Goal: Transaction & Acquisition: Purchase product/service

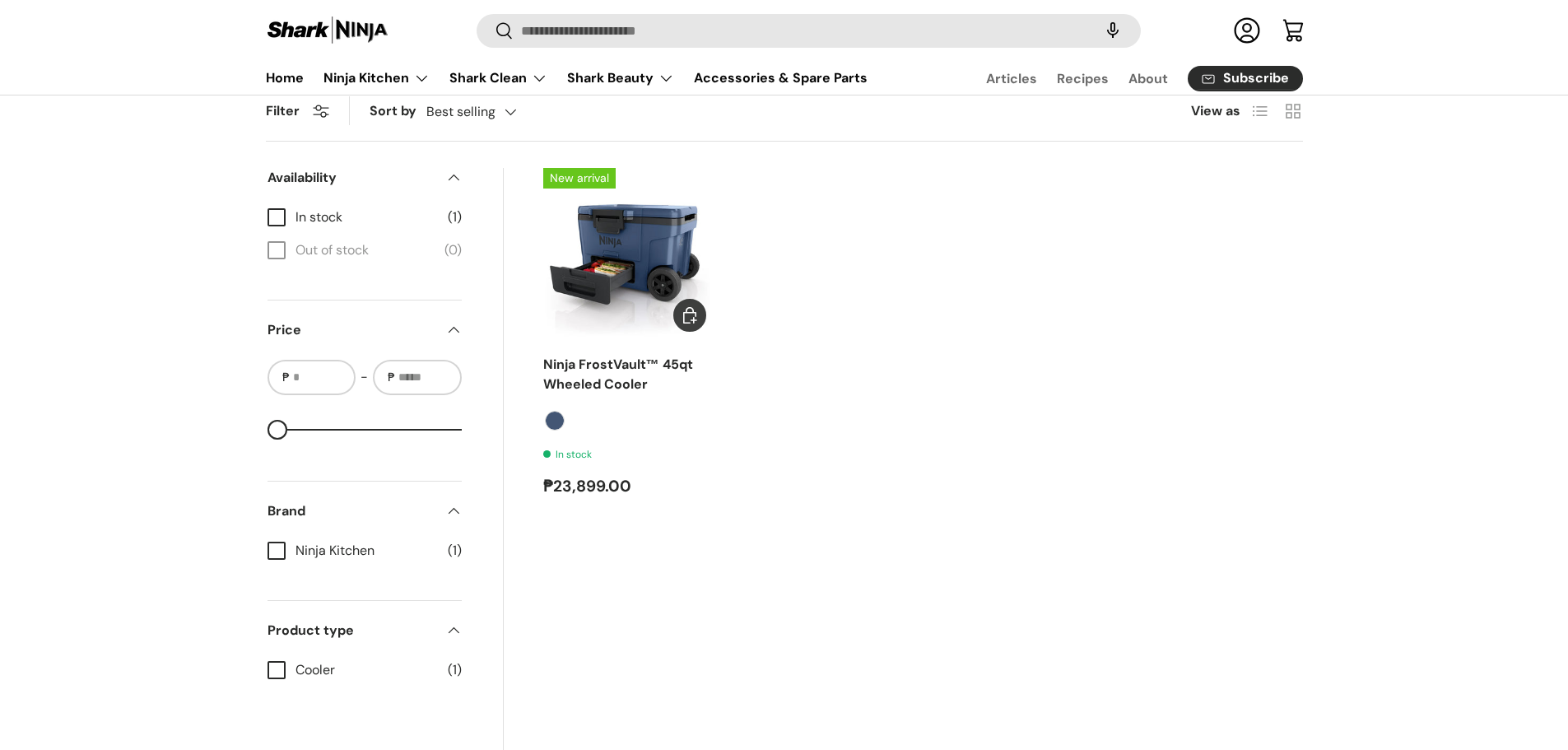
scroll to position [329, 0]
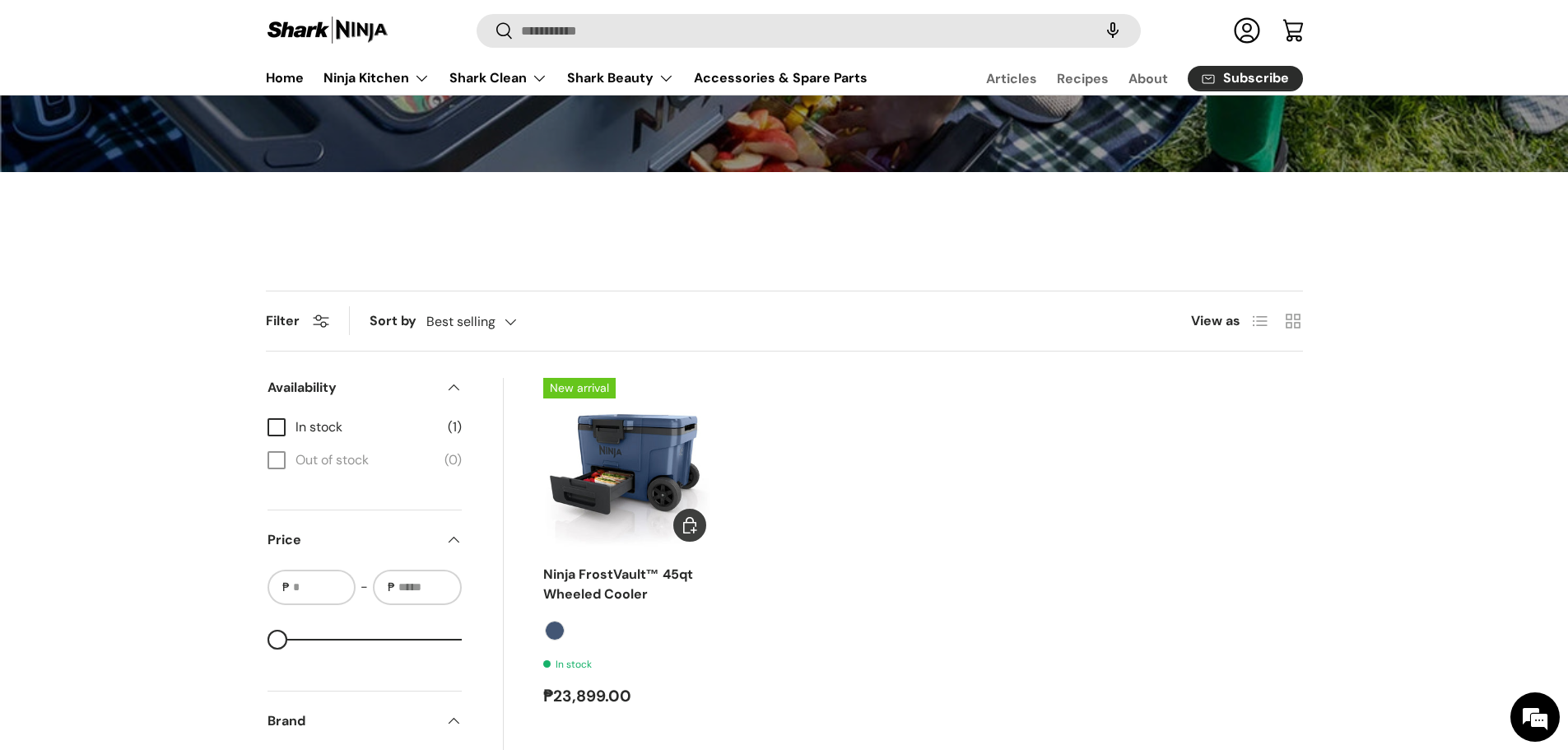
click at [0, 0] on img "Ninja FrostVault™ 45qt Wheeled Cooler" at bounding box center [0, 0] width 0 height 0
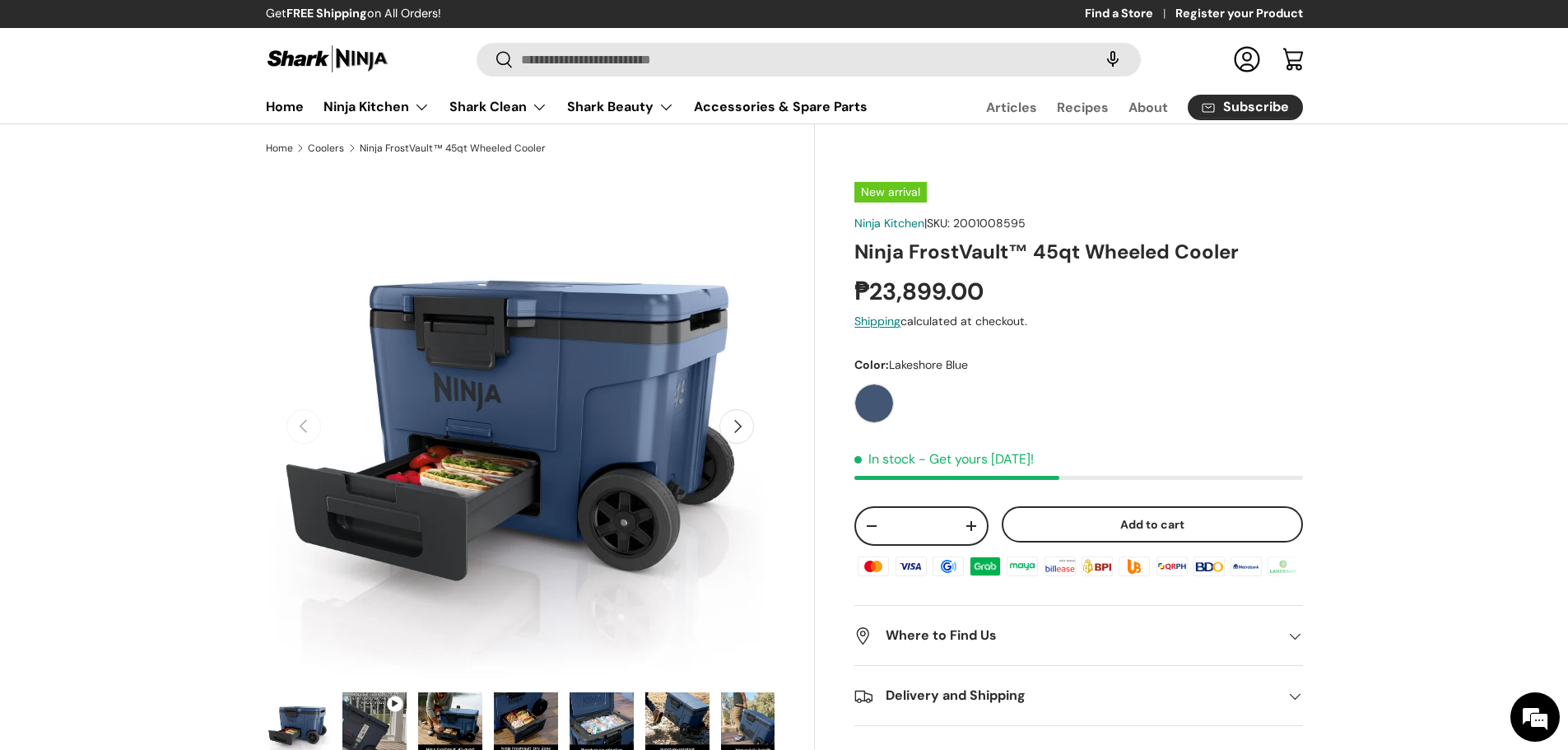
click at [751, 434] on button "Next" at bounding box center [736, 427] width 35 height 35
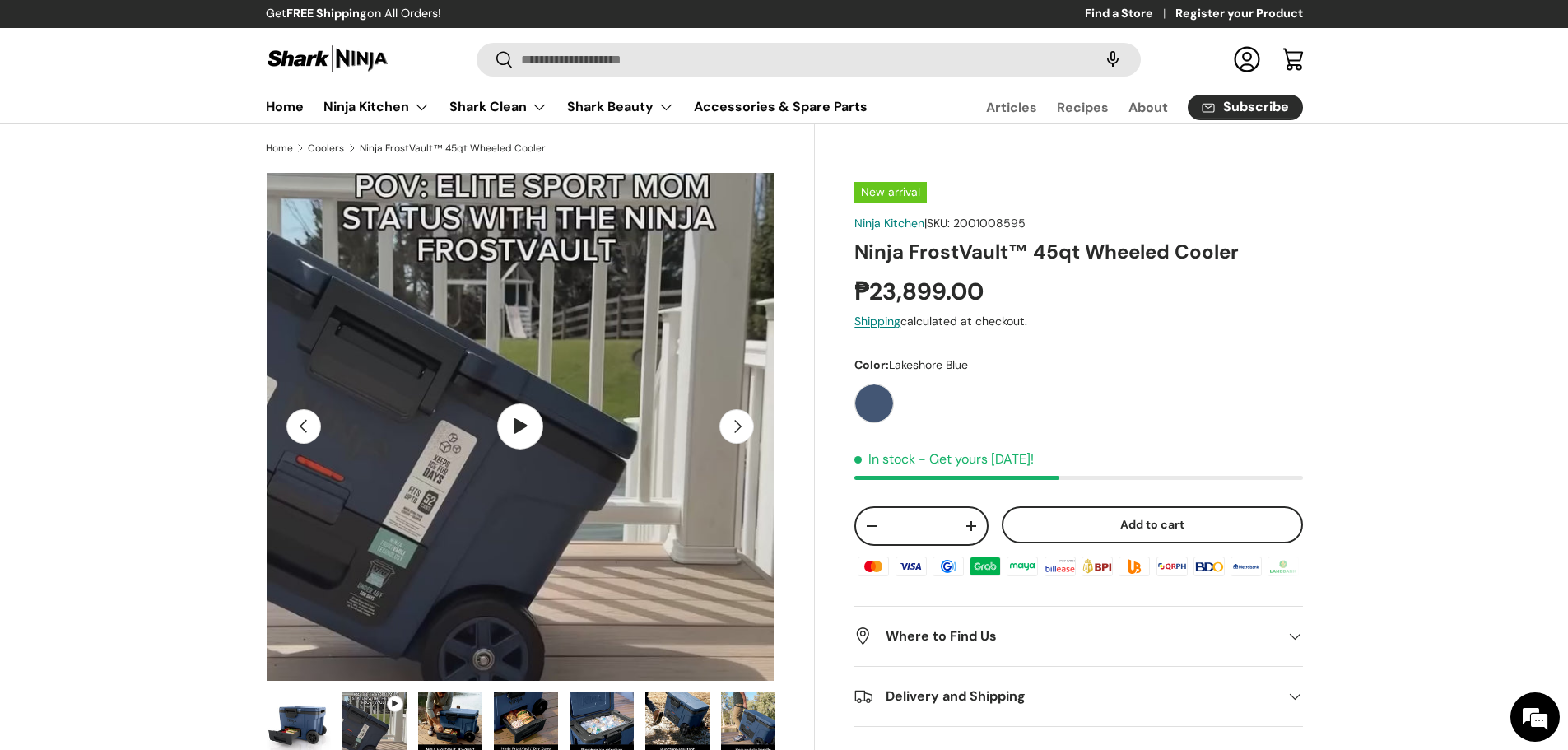
click at [734, 423] on button "Next" at bounding box center [736, 427] width 35 height 35
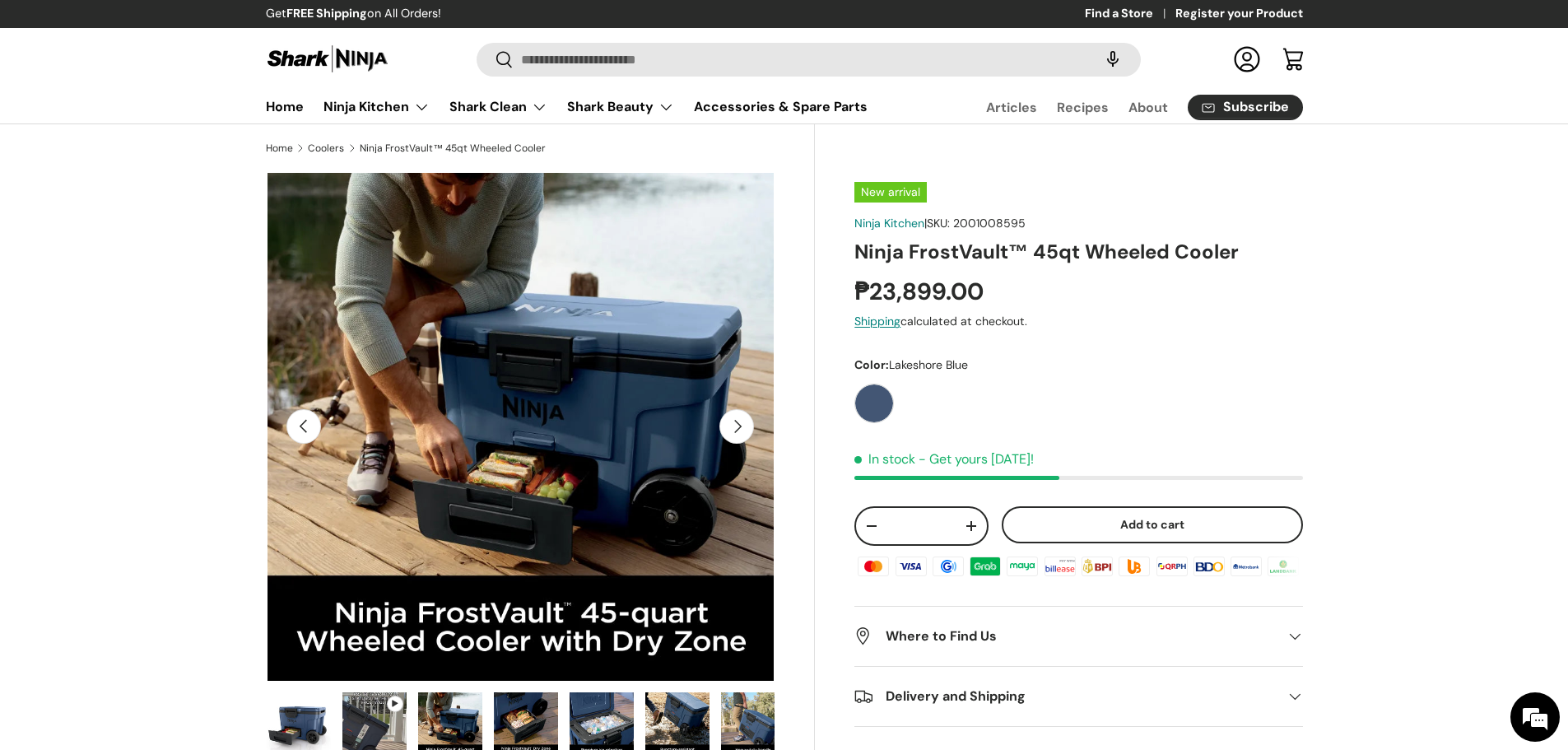
scroll to position [0, 1036]
click at [736, 424] on button "Next" at bounding box center [736, 427] width 35 height 35
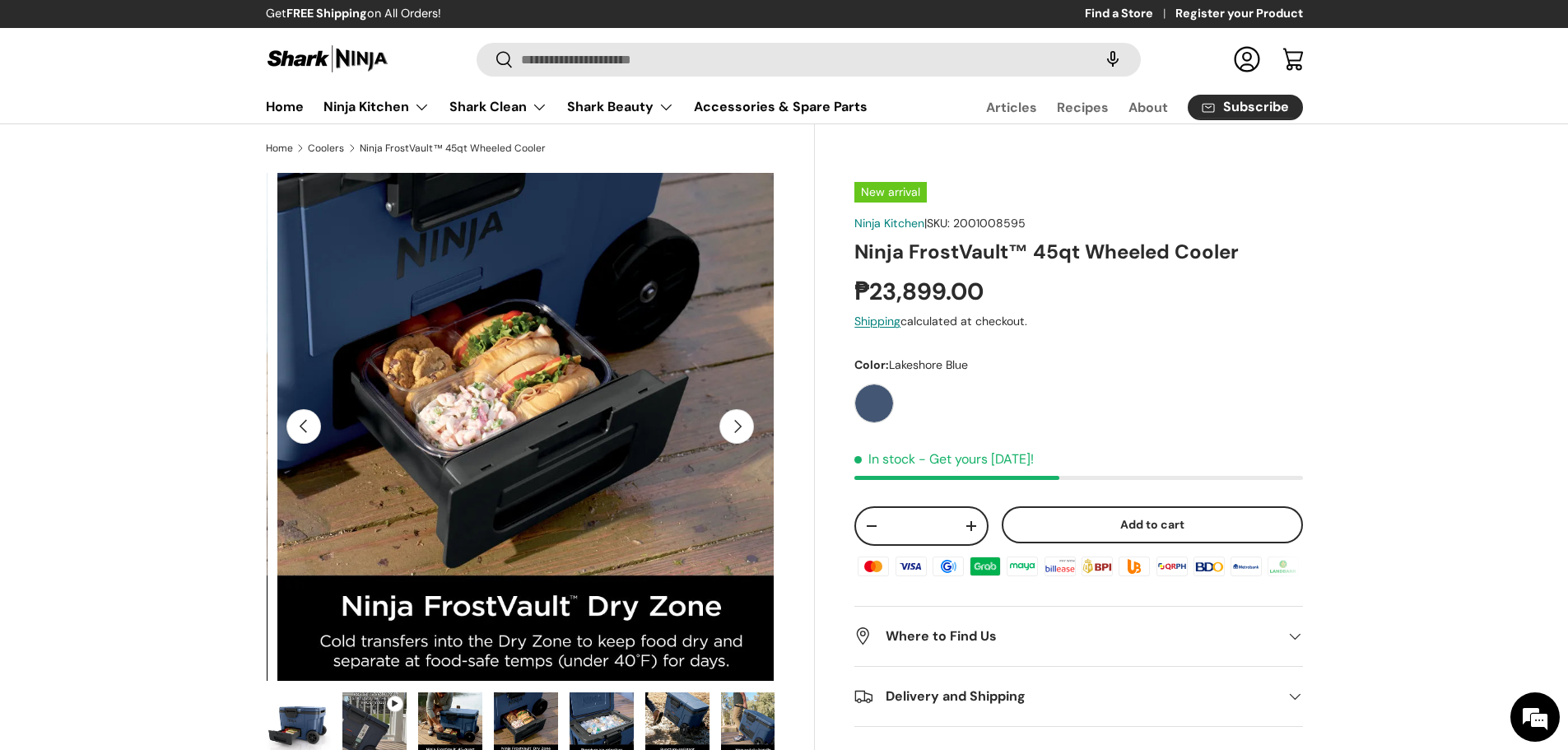
scroll to position [0, 1553]
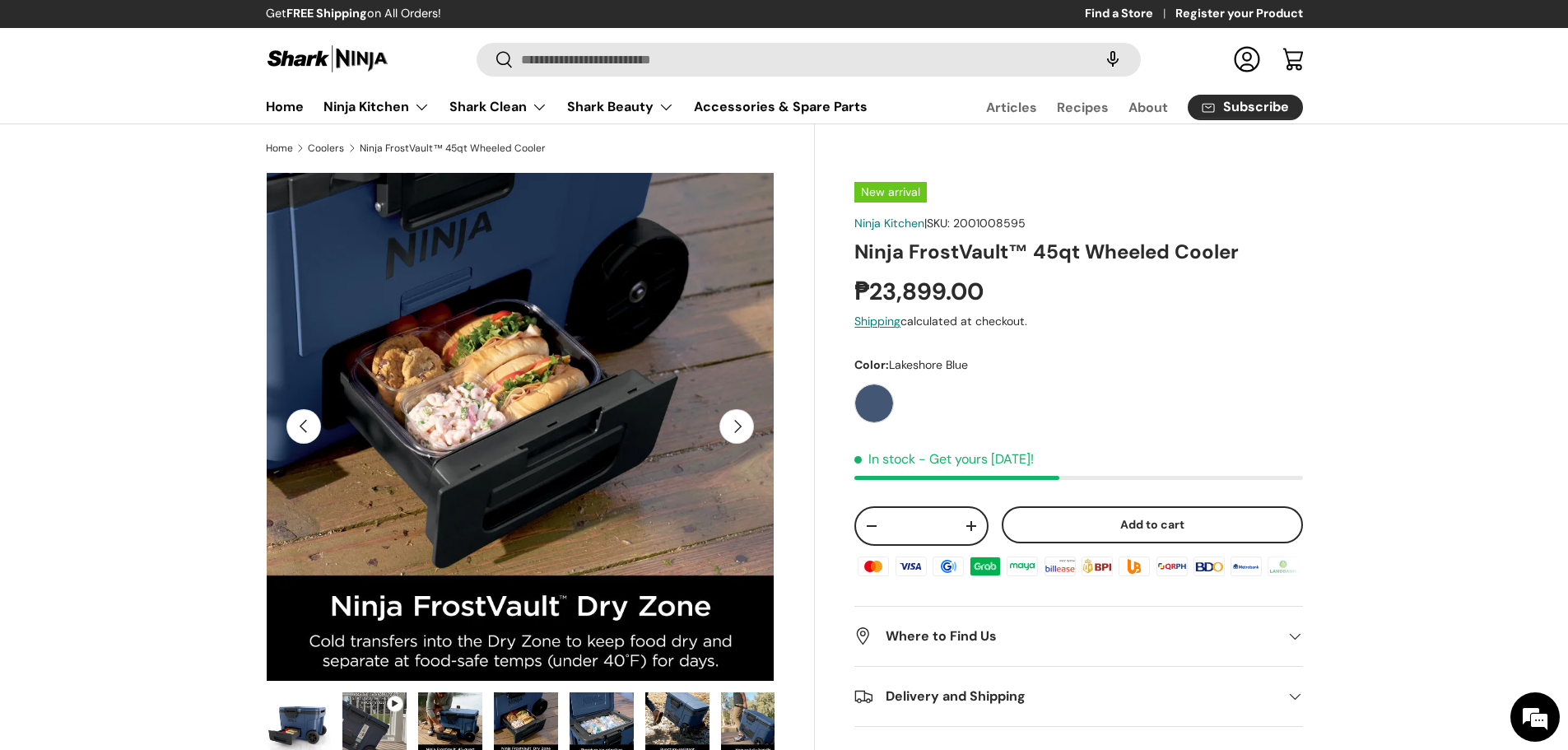
click at [737, 432] on button "Next" at bounding box center [736, 427] width 35 height 35
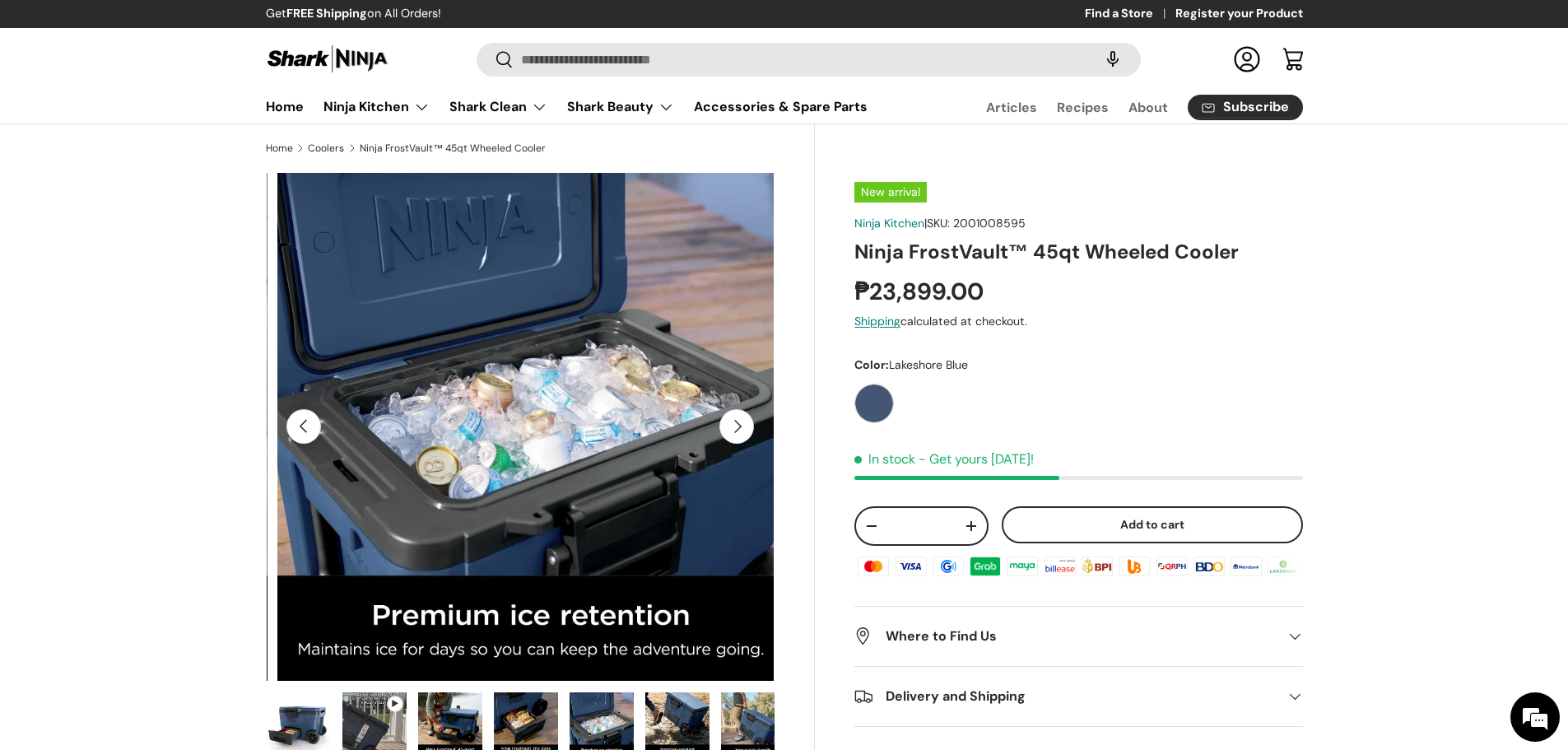
scroll to position [0, 2070]
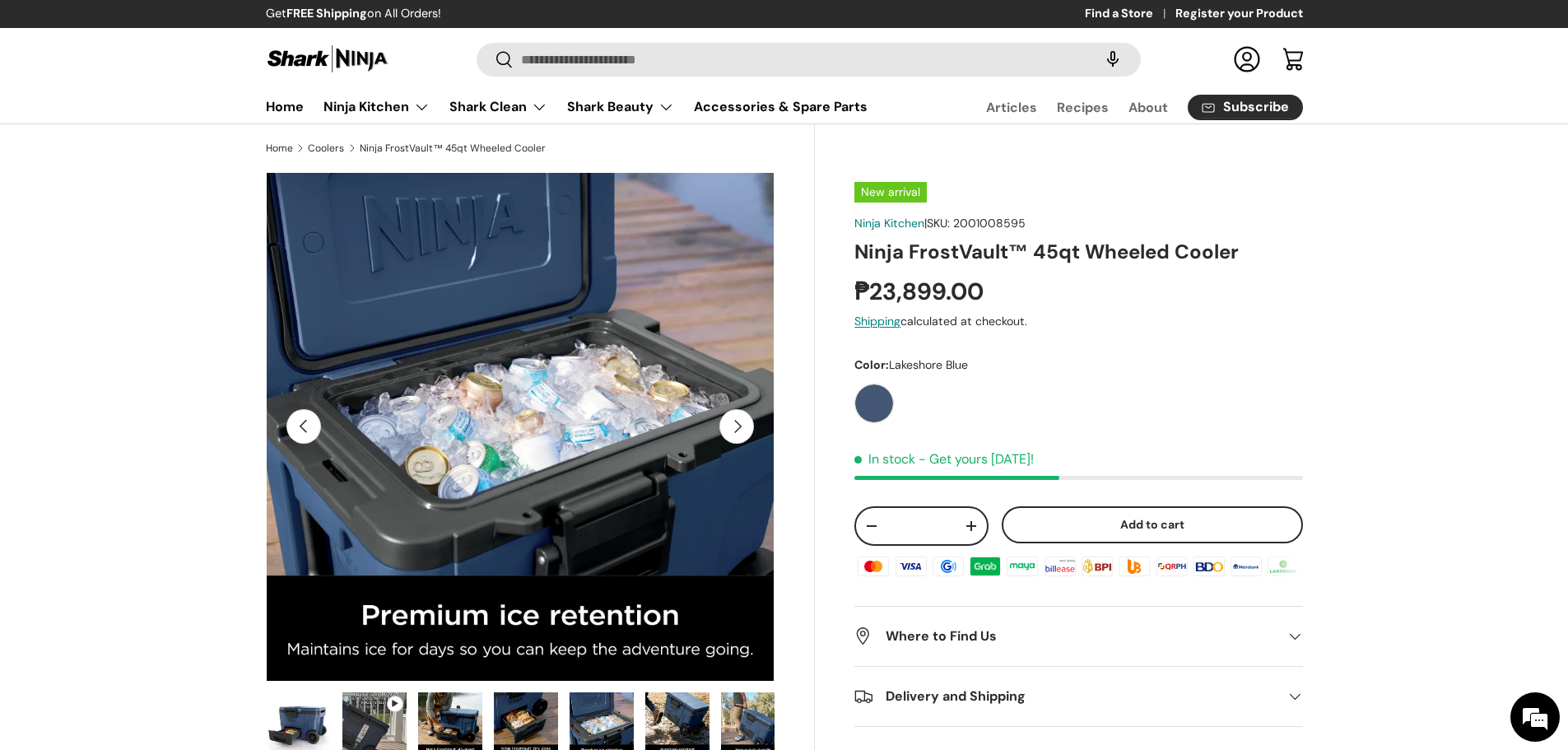
click at [737, 432] on button "Next" at bounding box center [736, 427] width 35 height 35
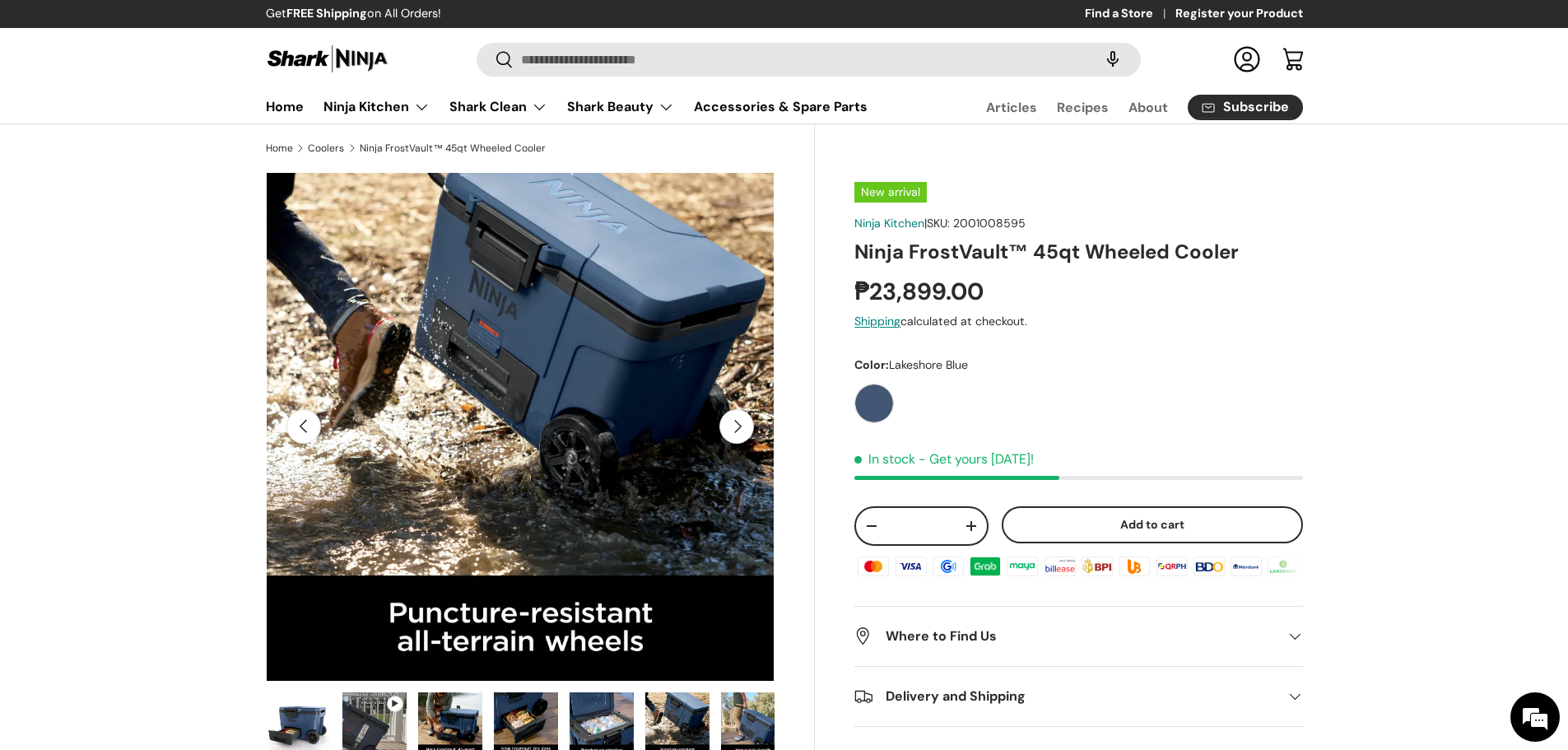
scroll to position [0, 2589]
click at [737, 432] on button "Next" at bounding box center [736, 427] width 35 height 35
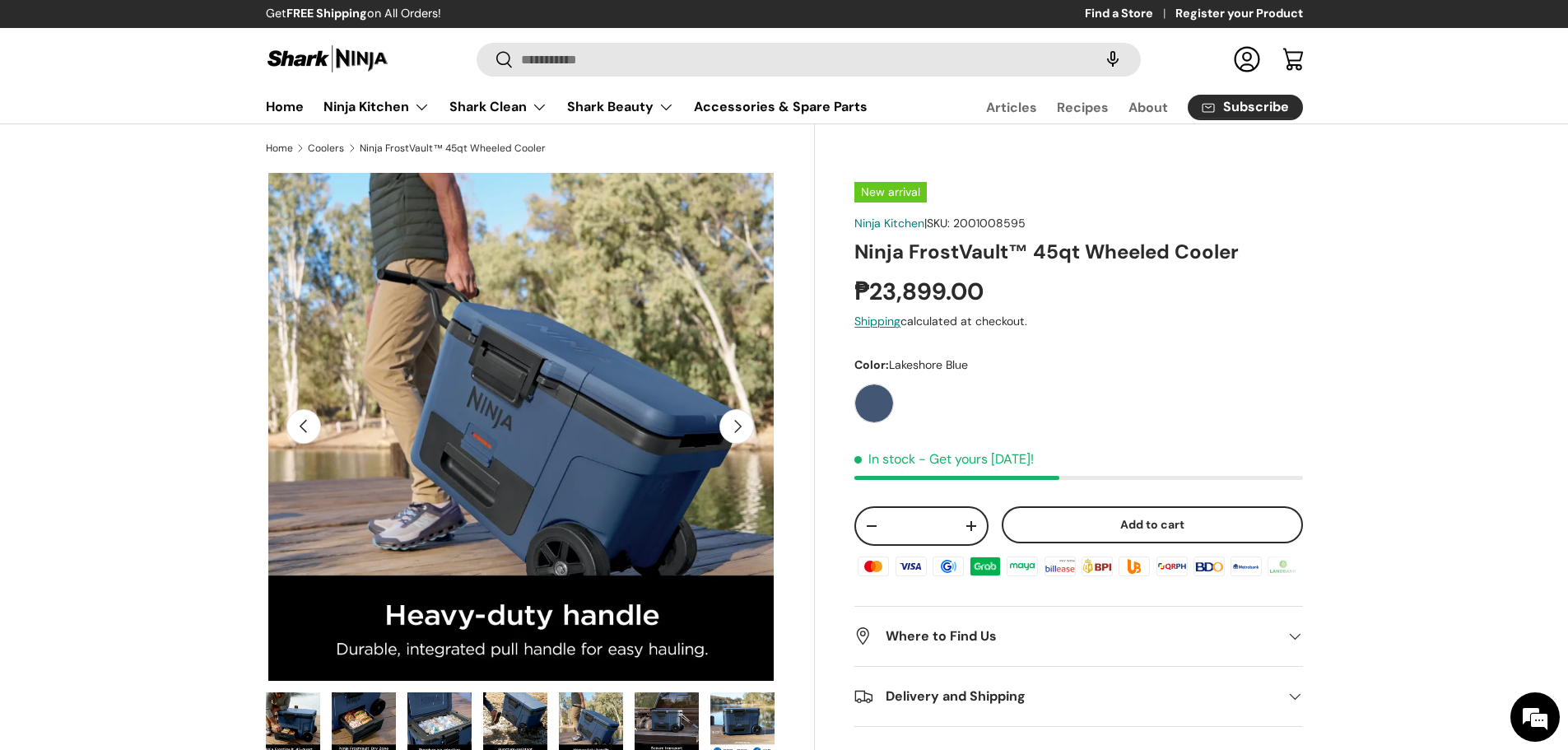
scroll to position [0, 3106]
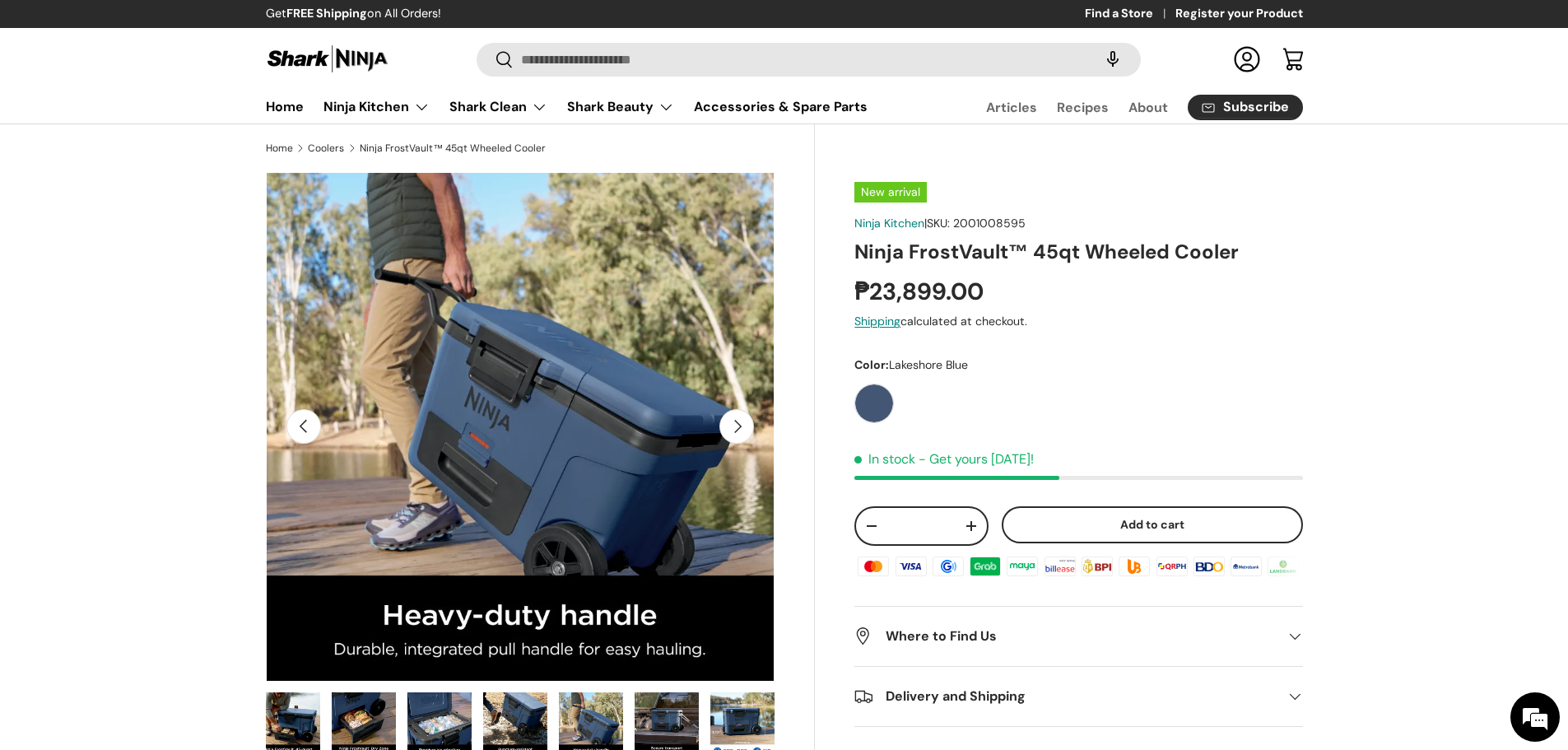
click at [737, 432] on button "Next" at bounding box center [736, 427] width 35 height 35
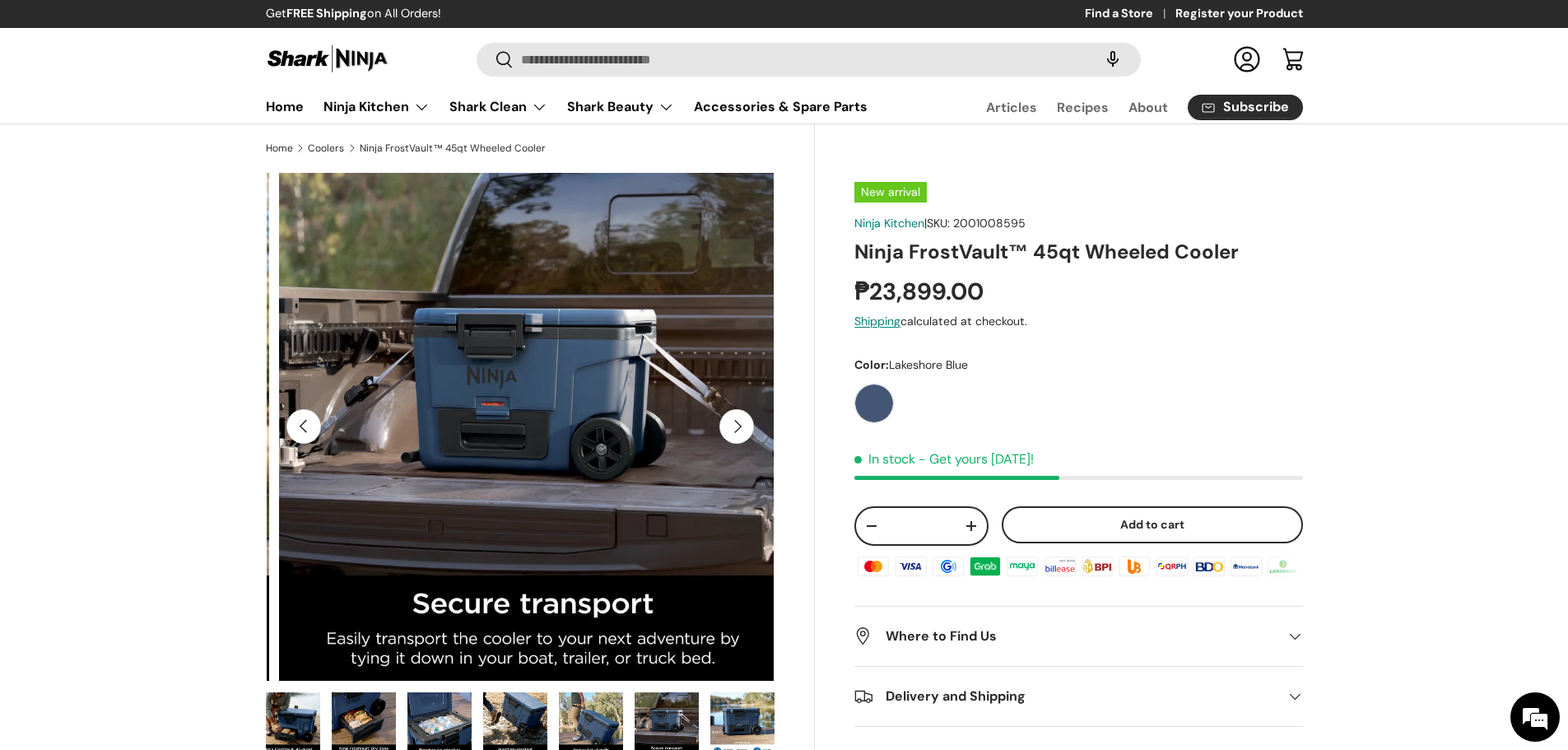
scroll to position [0, 3624]
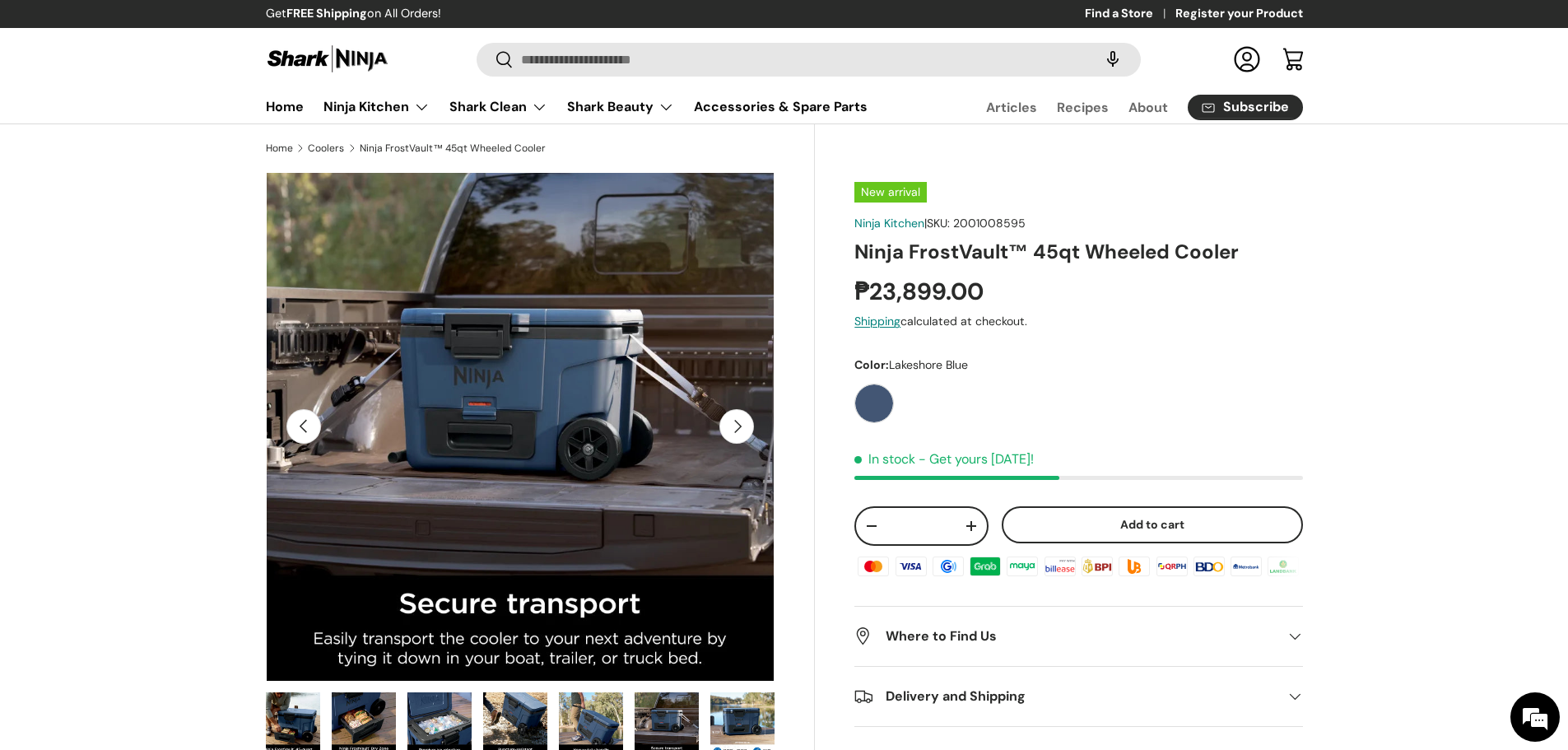
click at [737, 432] on button "Next" at bounding box center [736, 427] width 35 height 35
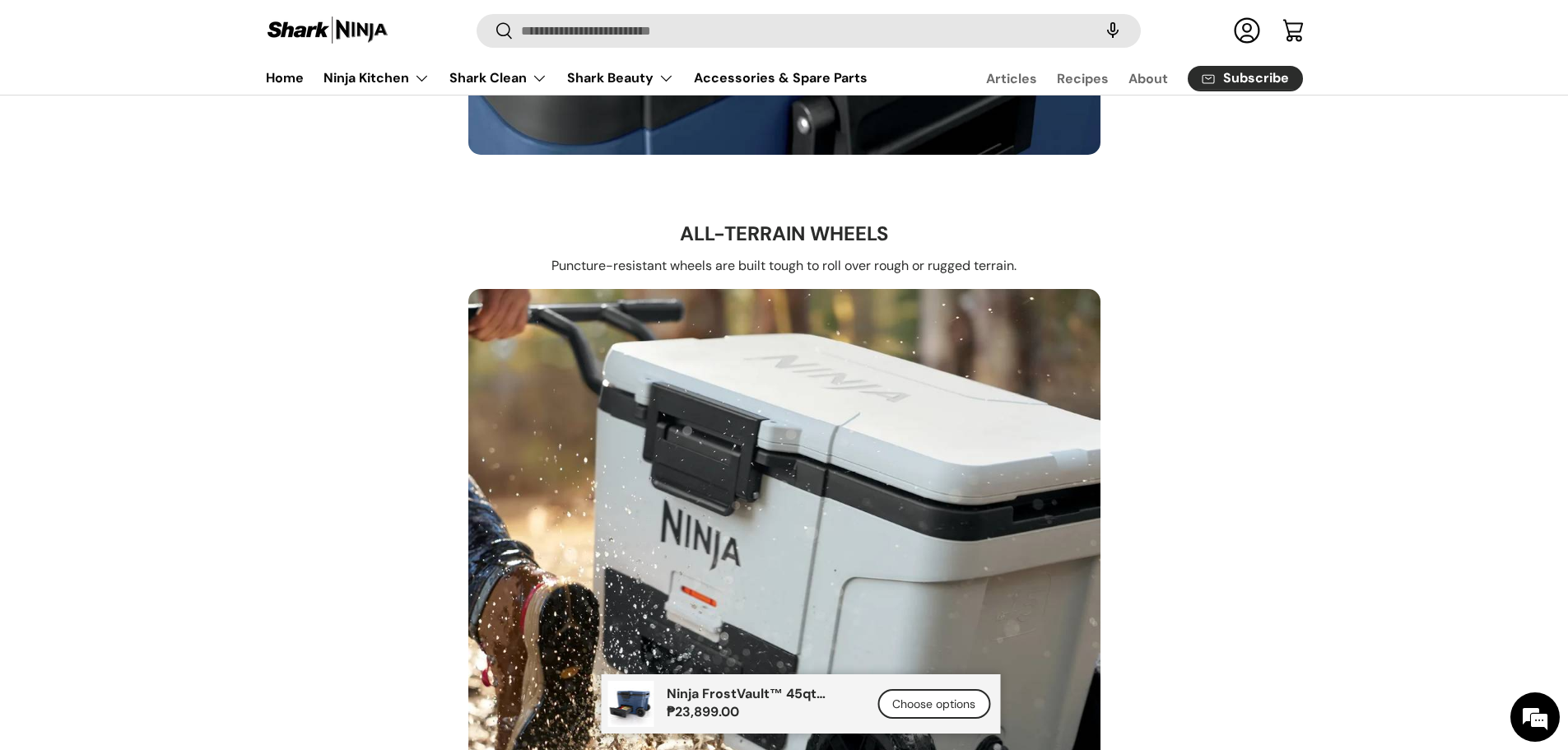
scroll to position [4116, 0]
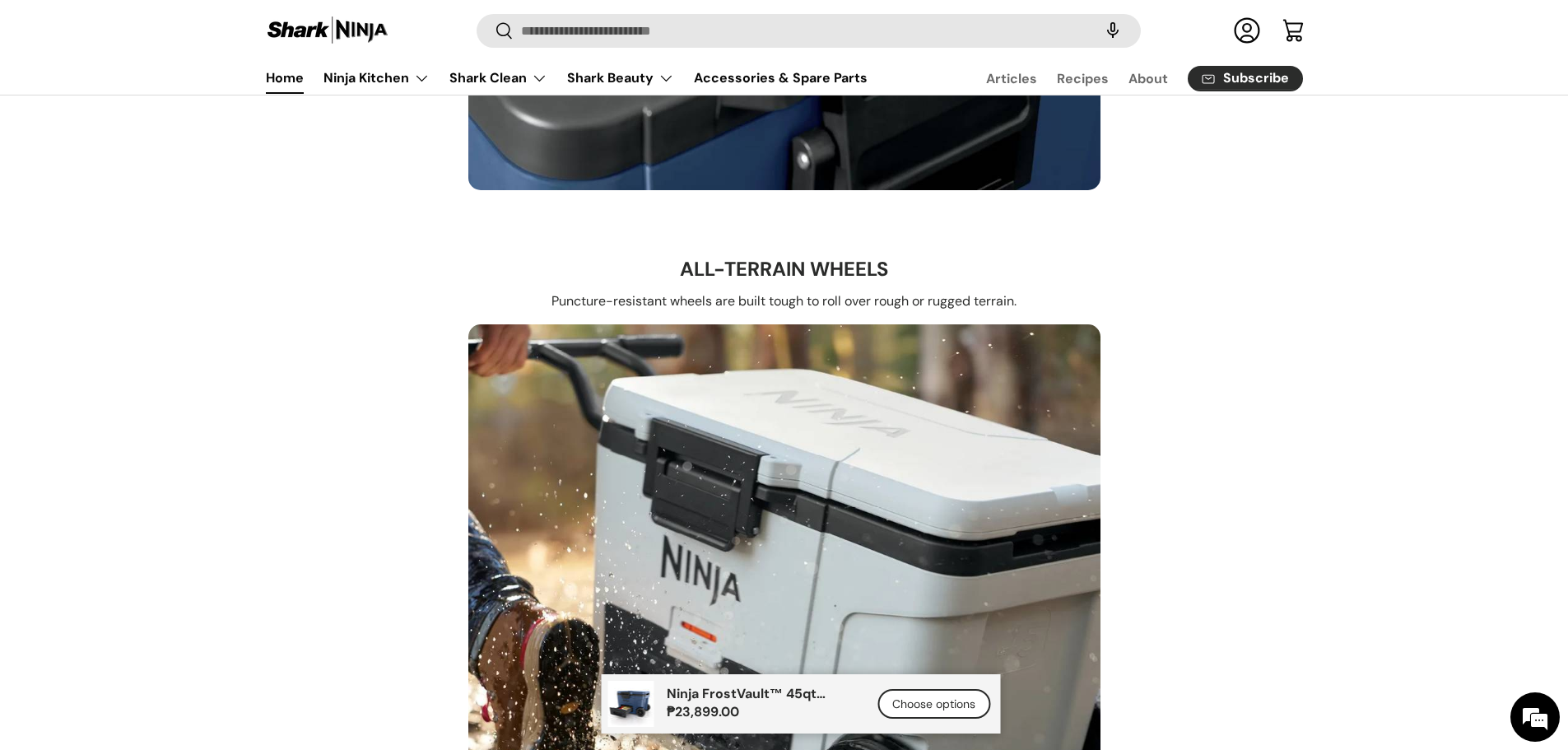
click at [289, 79] on link "Home" at bounding box center [284, 78] width 37 height 32
